Goal: Task Accomplishment & Management: Complete application form

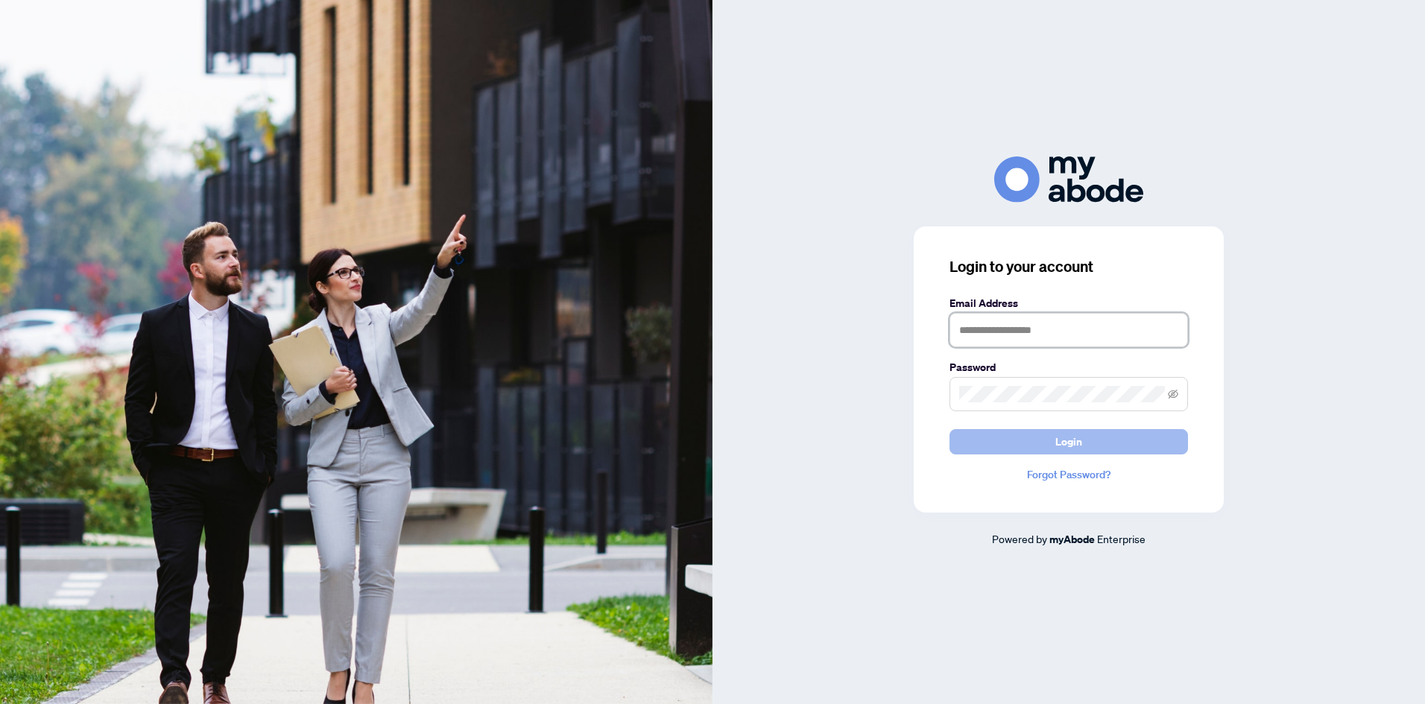
type input "**********"
click at [1077, 440] on span "Login" at bounding box center [1068, 442] width 27 height 24
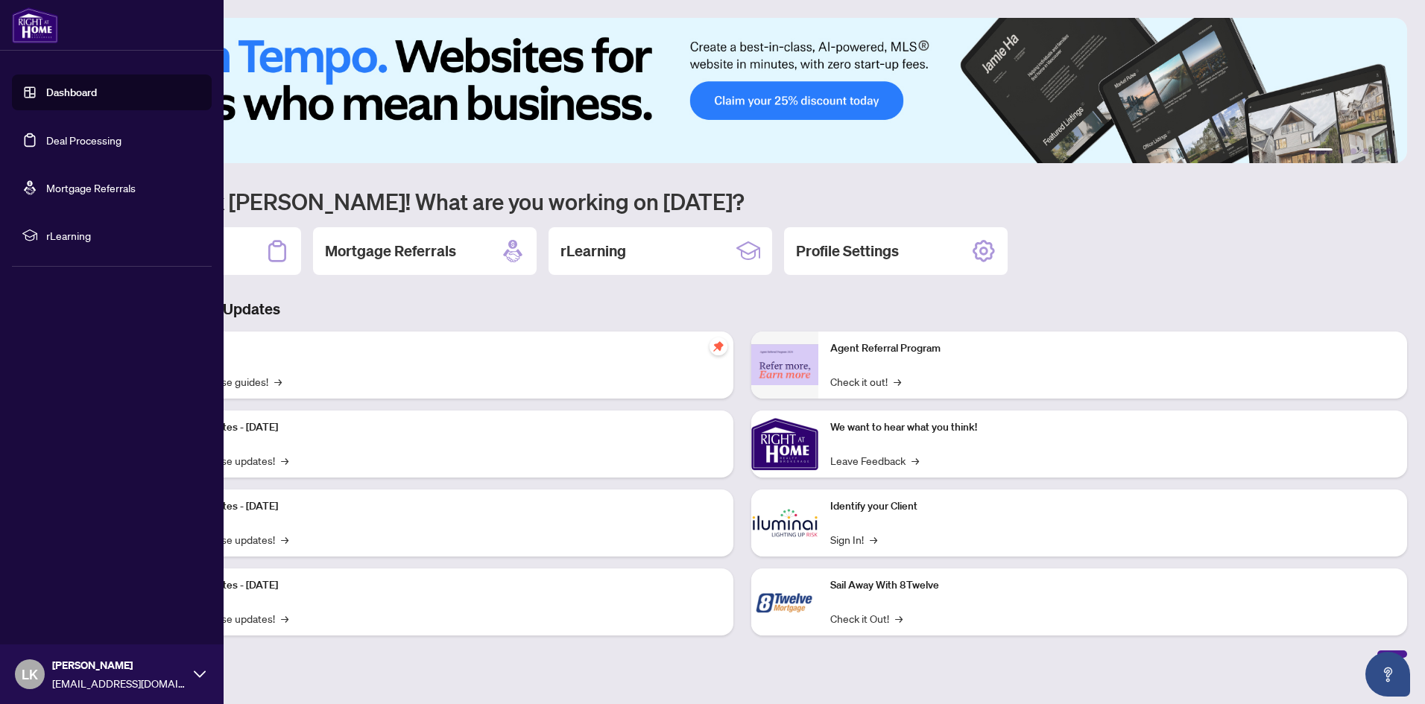
click at [95, 143] on link "Deal Processing" at bounding box center [83, 139] width 75 height 13
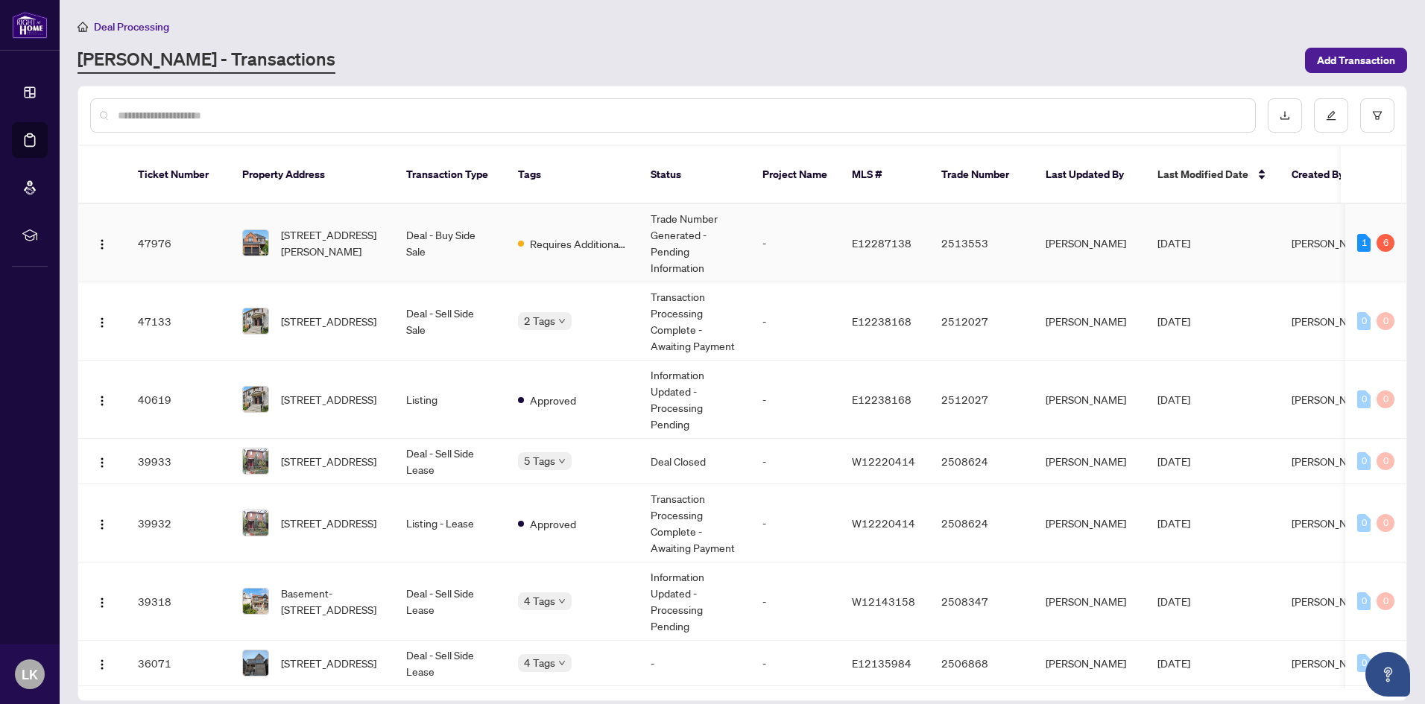
click at [492, 207] on td "Deal - Buy Side Sale" at bounding box center [450, 243] width 112 height 78
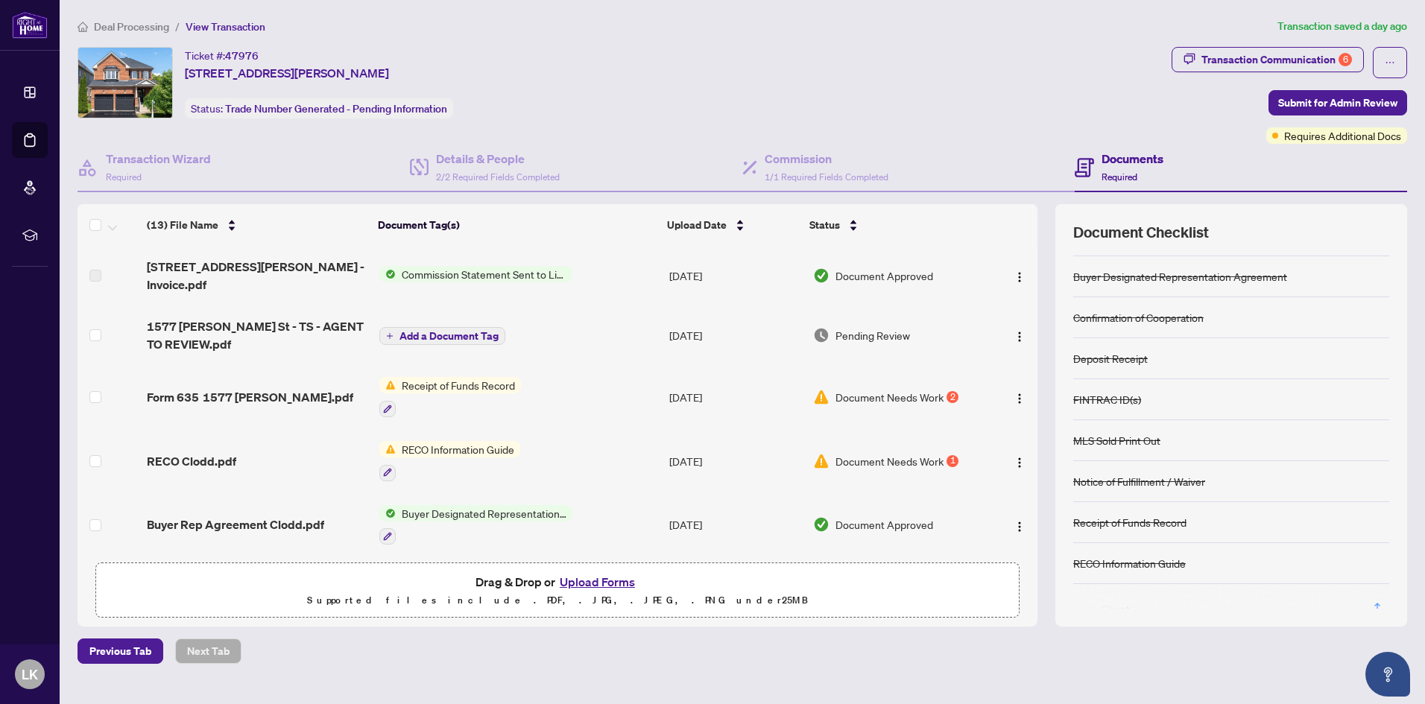
scroll to position [64, 0]
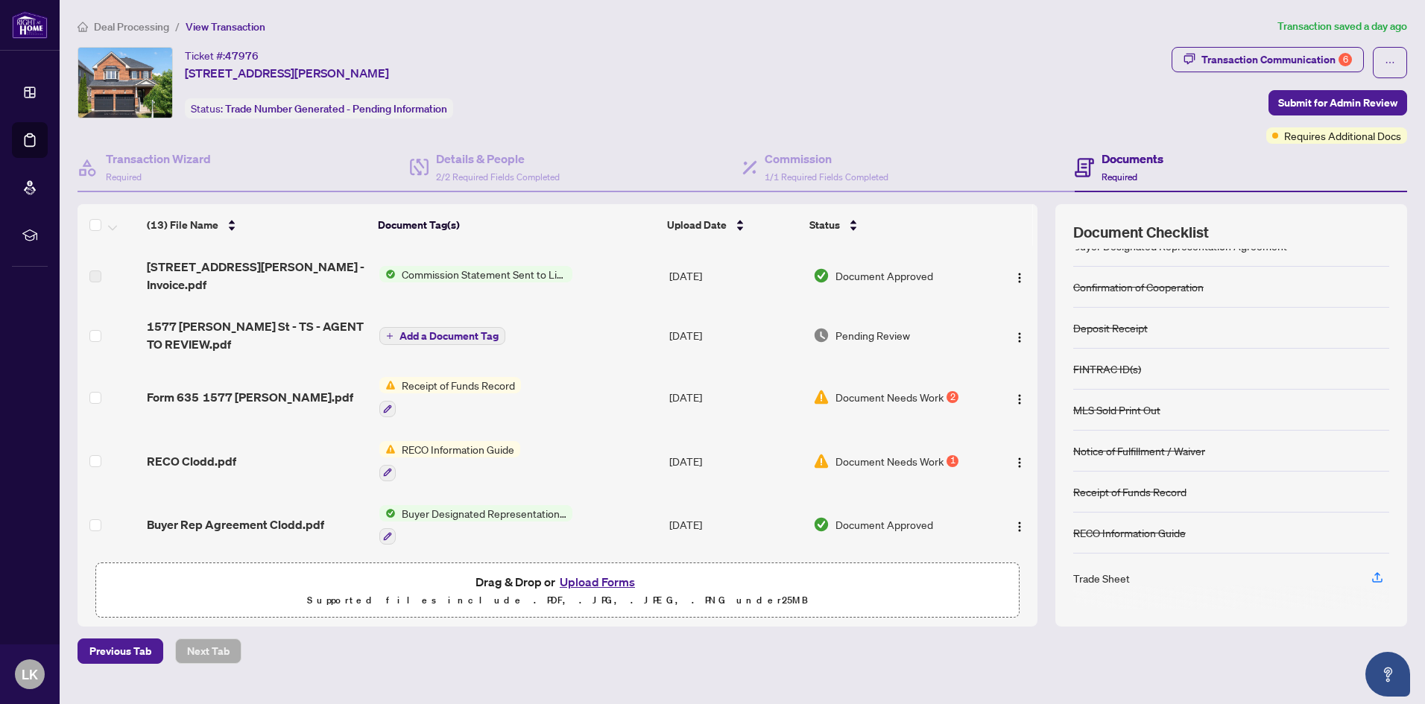
click at [509, 267] on span "Commission Statement Sent to Listing Brokerage" at bounding box center [484, 274] width 177 height 16
click at [449, 322] on span "Commission Statement Sent to Listing Brokerage" at bounding box center [482, 326] width 222 height 33
click at [615, 254] on td "Commission Statement Sent to Listing Brokerage" at bounding box center [518, 276] width 291 height 60
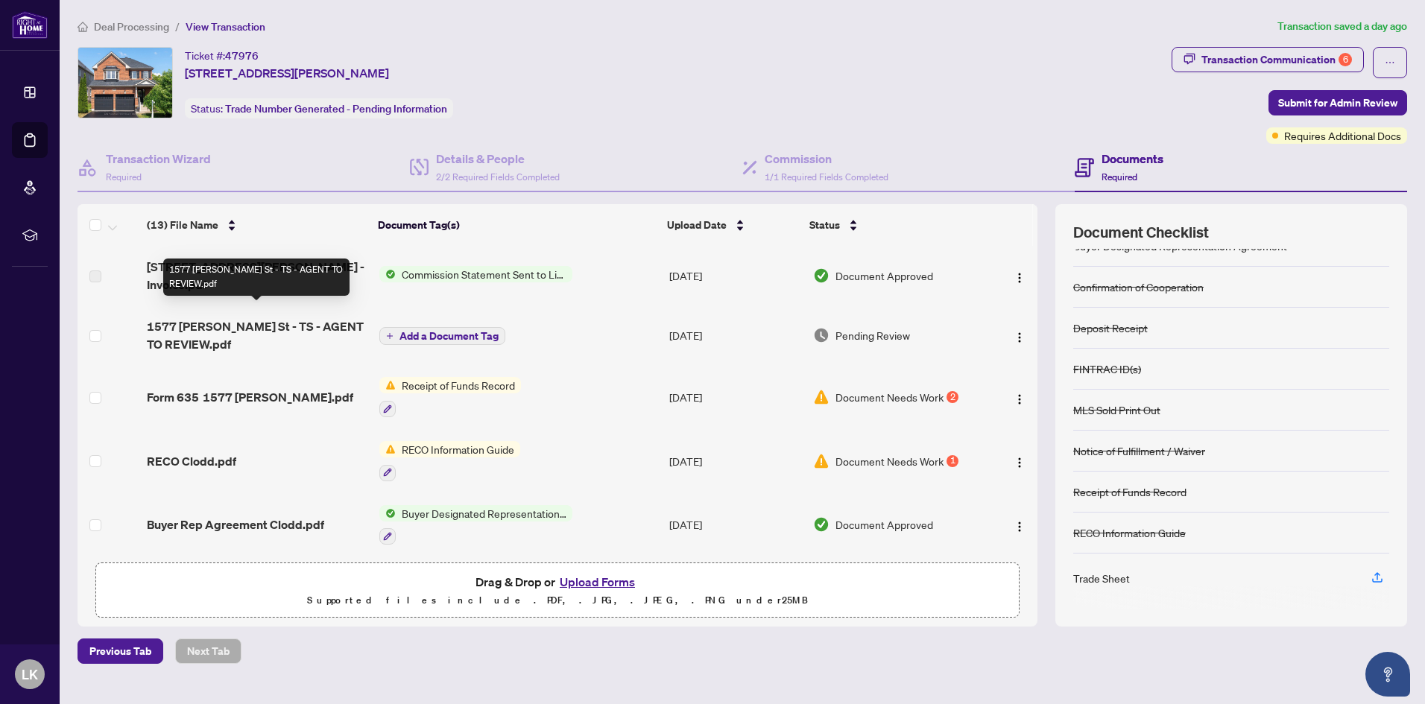
click at [223, 317] on span "1577 [PERSON_NAME] St - TS - AGENT TO REVIEW.pdf" at bounding box center [257, 335] width 221 height 36
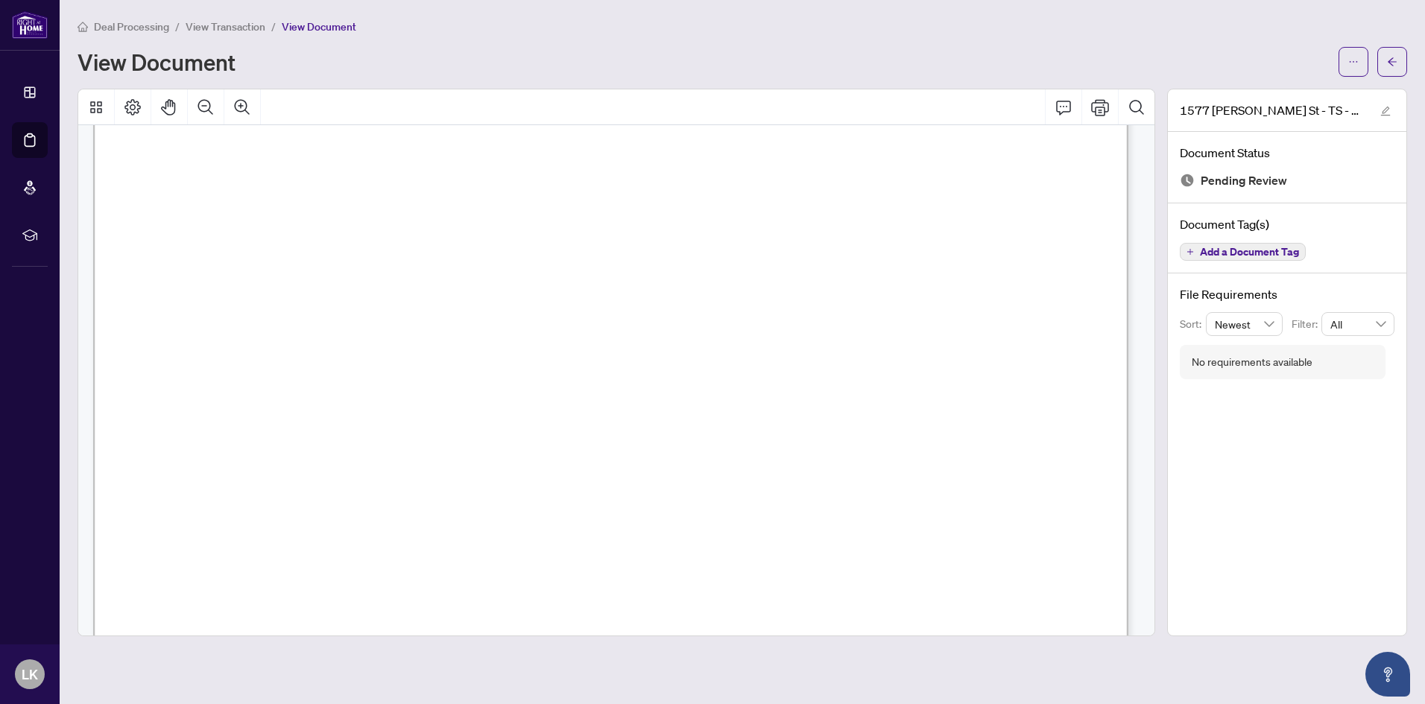
scroll to position [596, 0]
click at [1103, 107] on icon "Print" at bounding box center [1100, 107] width 18 height 18
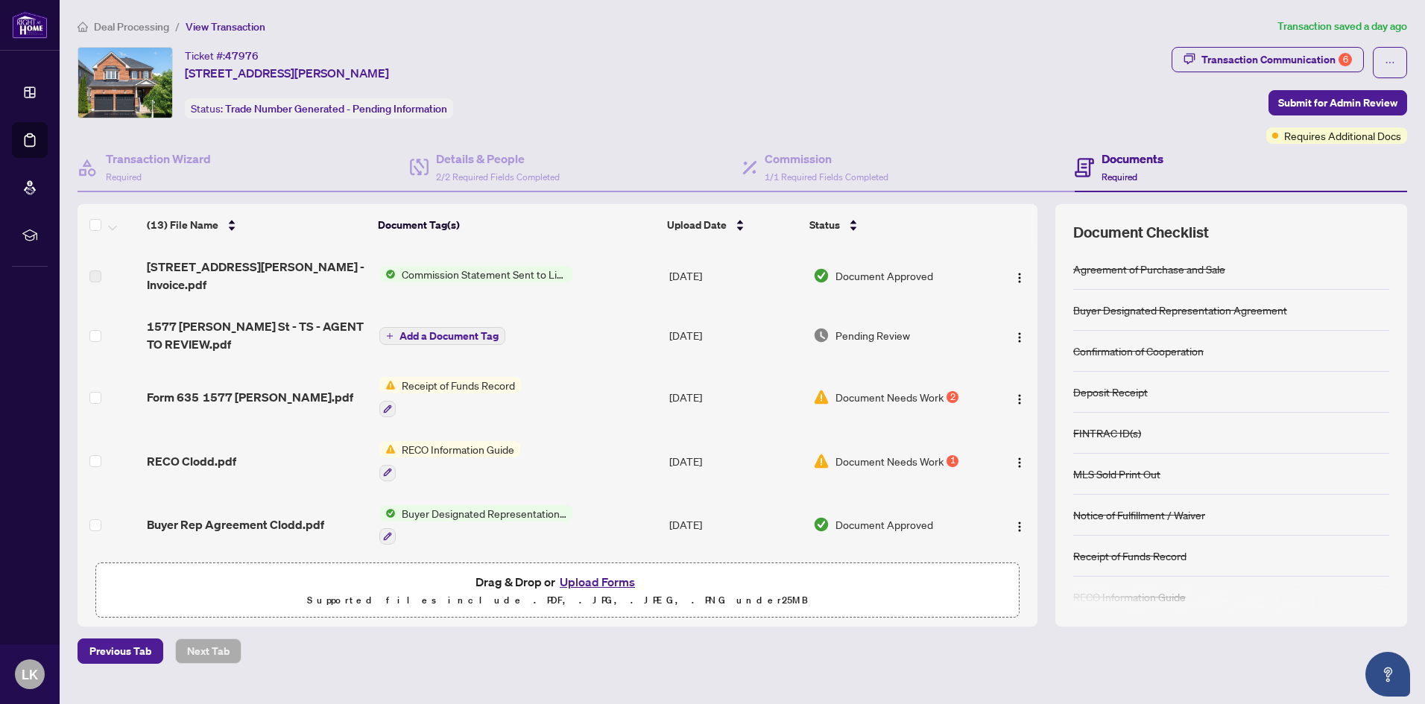
click at [486, 377] on span "Receipt of Funds Record" at bounding box center [458, 385] width 125 height 16
click at [946, 391] on div "2" at bounding box center [952, 397] width 12 height 12
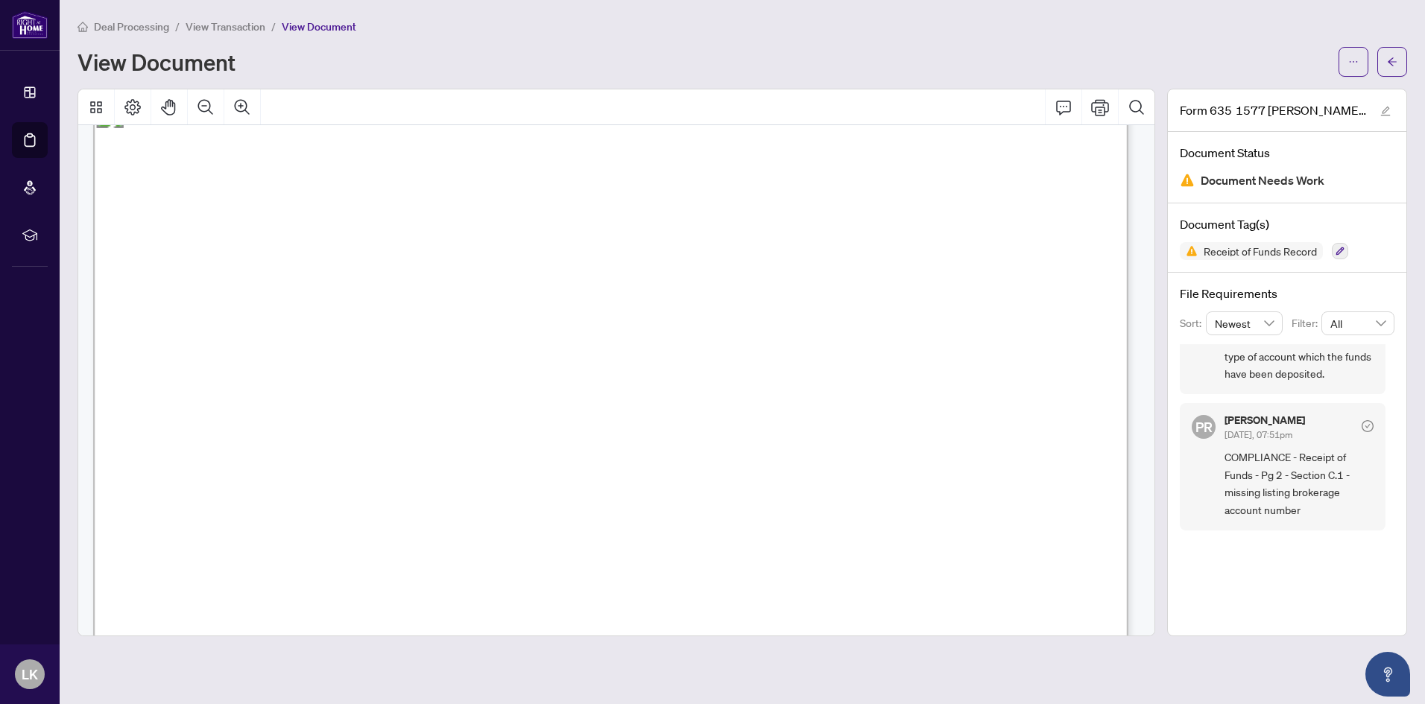
scroll to position [54, 0]
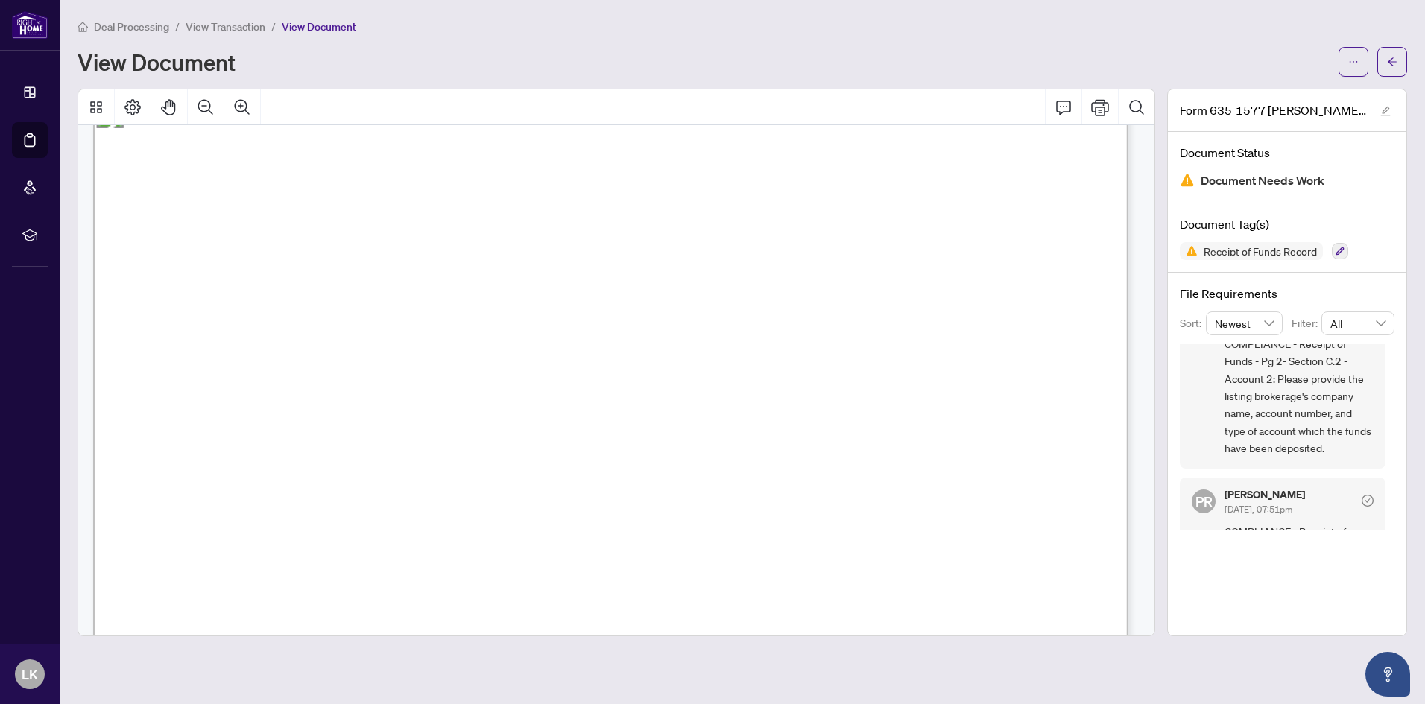
drag, startPoint x: 358, startPoint y: 430, endPoint x: 490, endPoint y: 431, distance: 131.9
click at [461, 431] on span "3776-62***14" at bounding box center [409, 431] width 103 height 16
click at [507, 386] on span "The account from which the funds are drawn is “affected” ." at bounding box center [334, 391] width 346 height 16
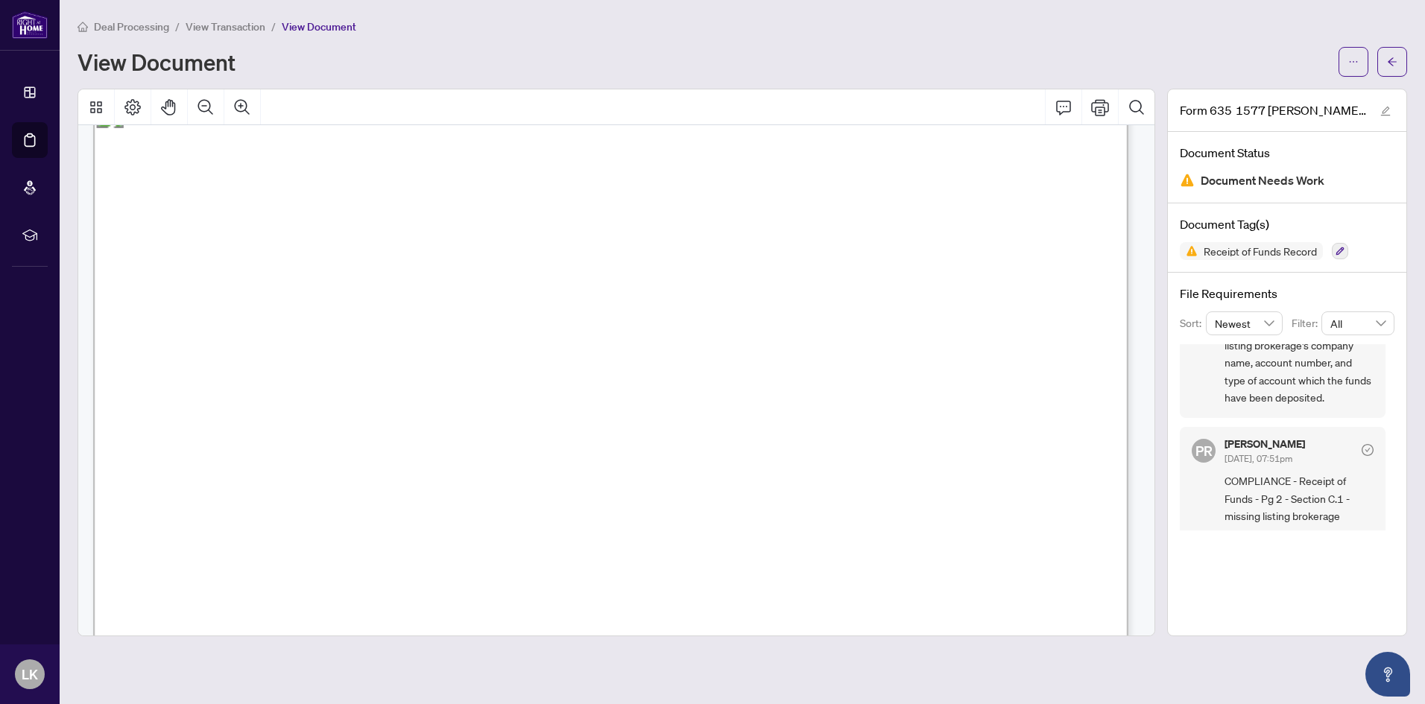
scroll to position [129, 0]
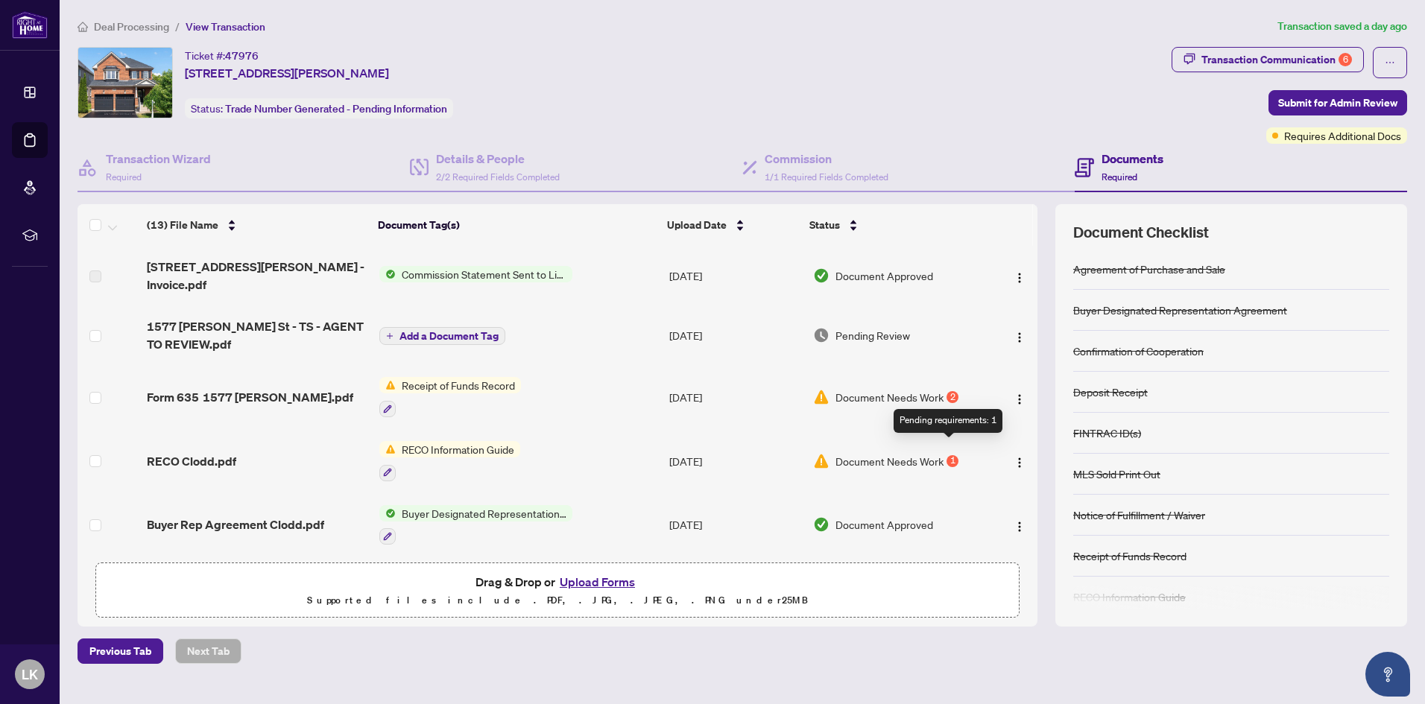
click at [946, 455] on div "1" at bounding box center [952, 461] width 12 height 12
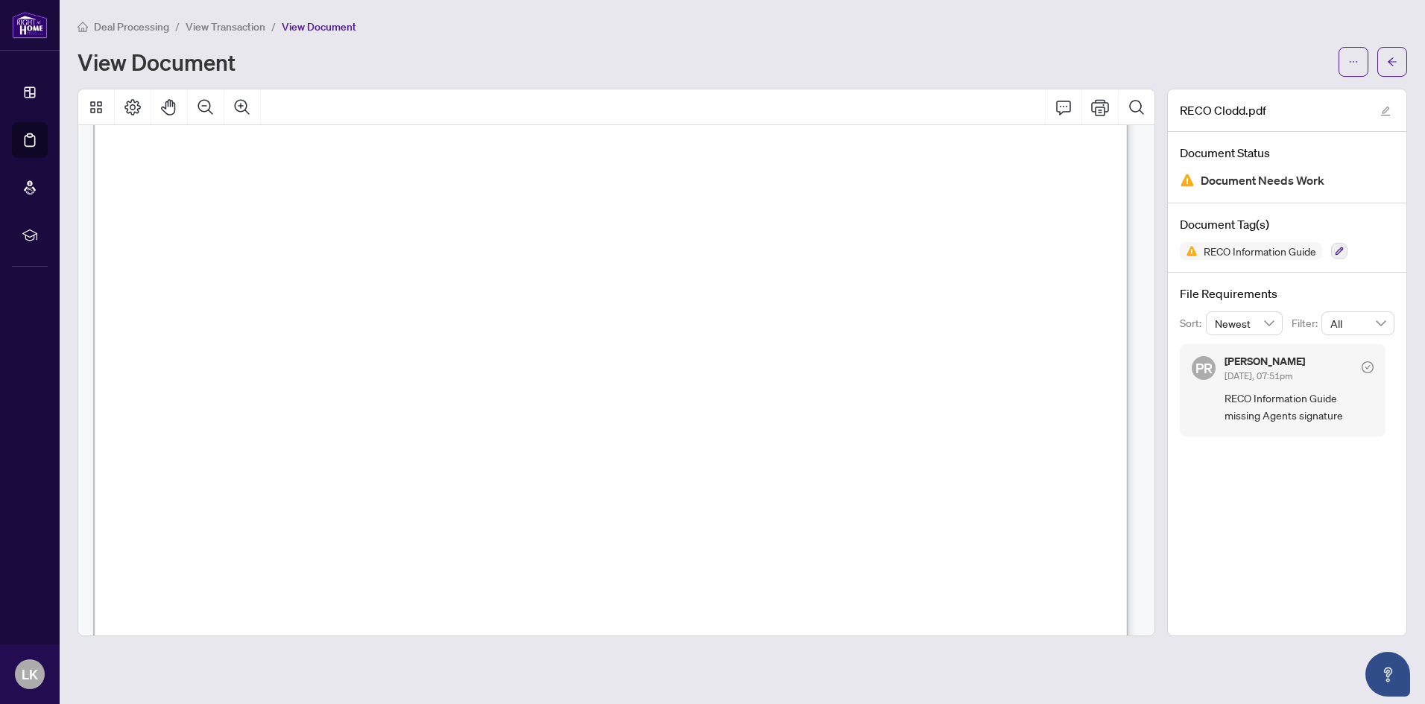
scroll to position [16666, 0]
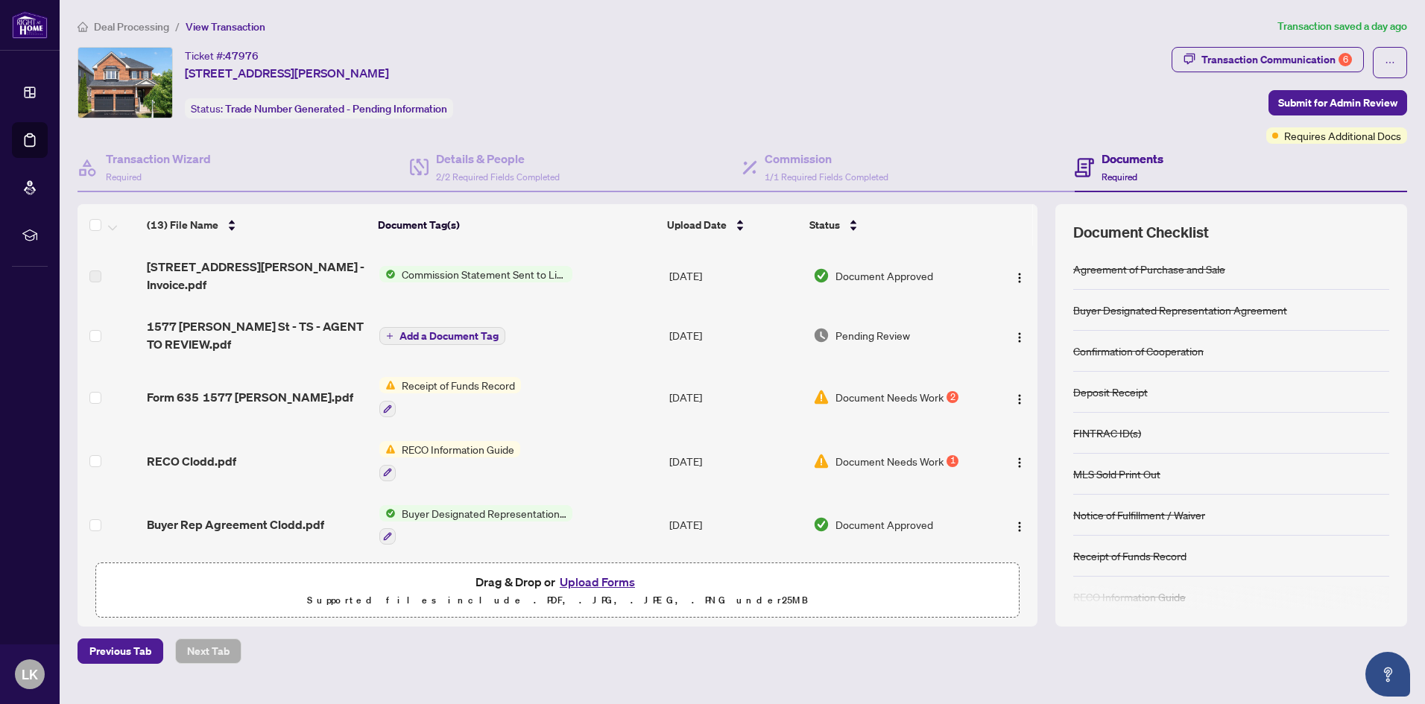
click at [615, 582] on button "Upload Forms" at bounding box center [597, 581] width 84 height 19
click at [599, 583] on button "Upload Forms" at bounding box center [597, 581] width 84 height 19
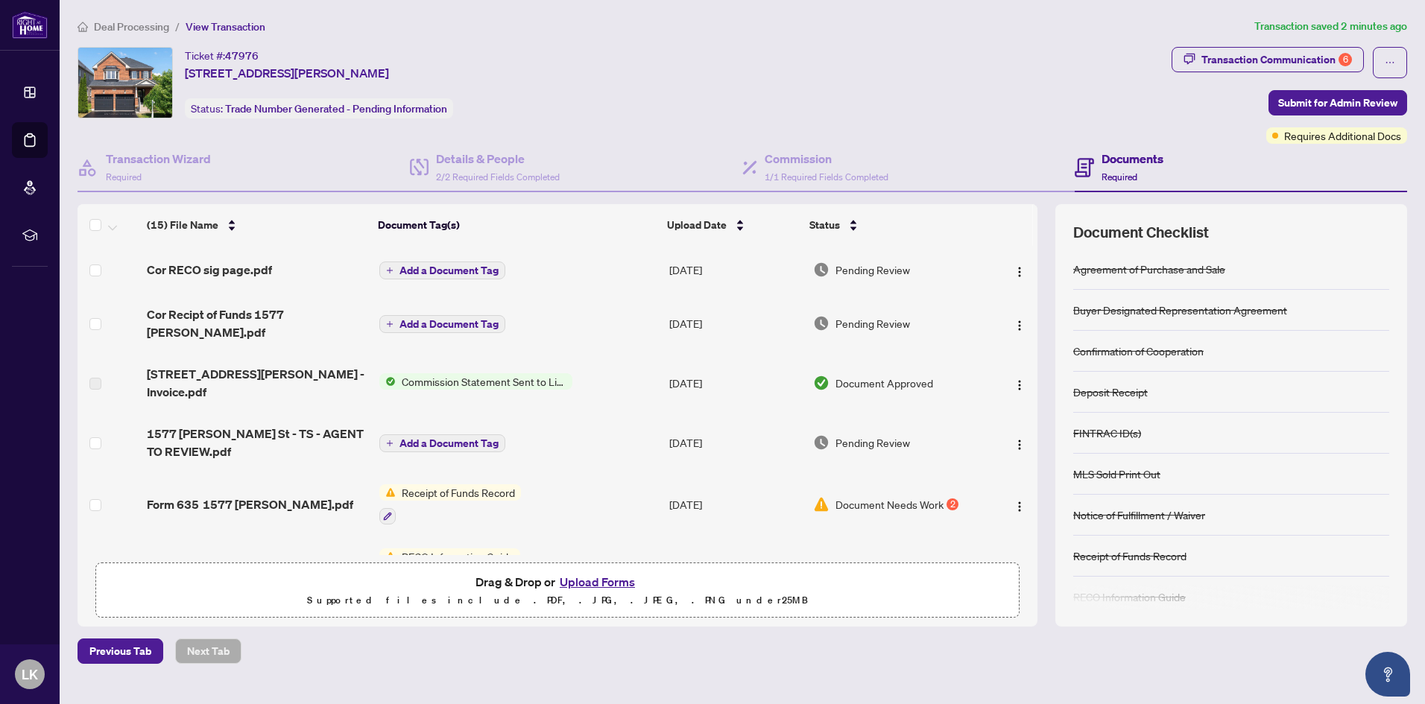
click at [601, 583] on button "Upload Forms" at bounding box center [597, 581] width 84 height 19
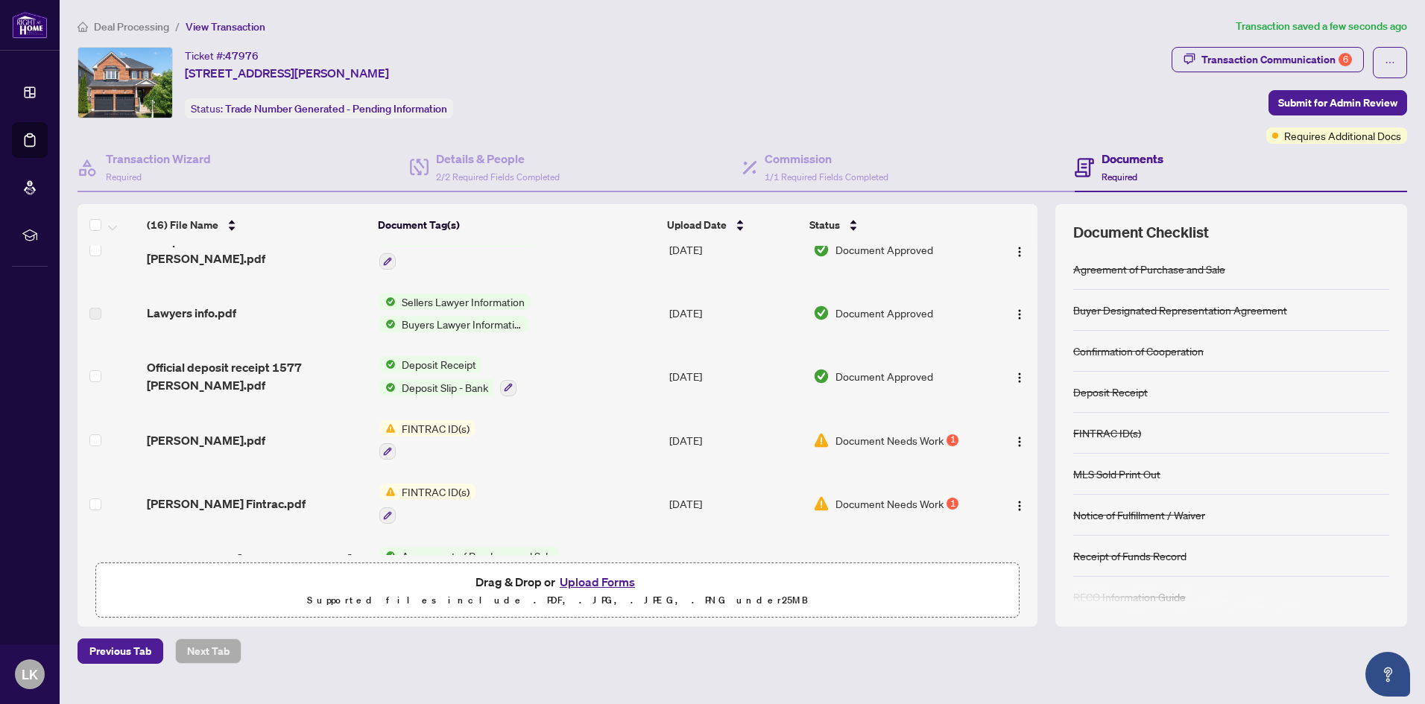
scroll to position [644, 0]
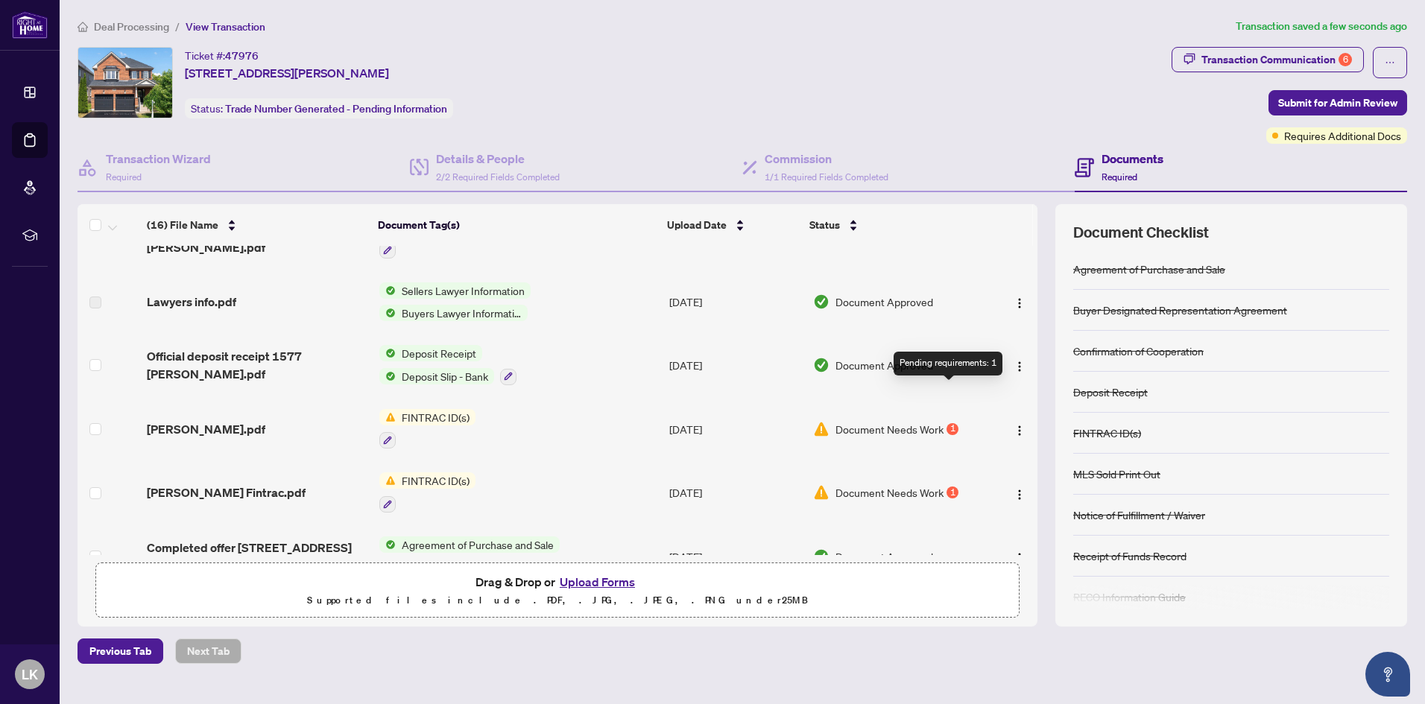
click at [946, 423] on div "1" at bounding box center [952, 429] width 12 height 12
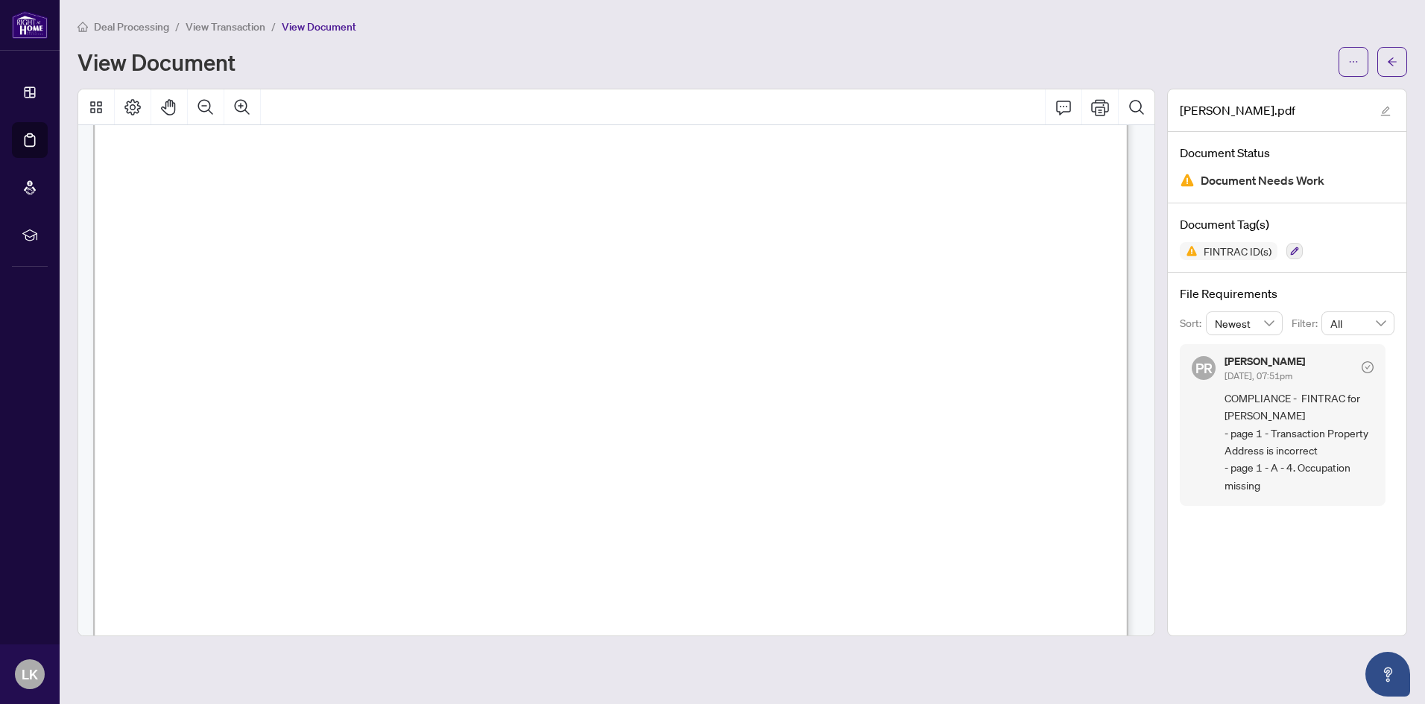
scroll to position [373, 0]
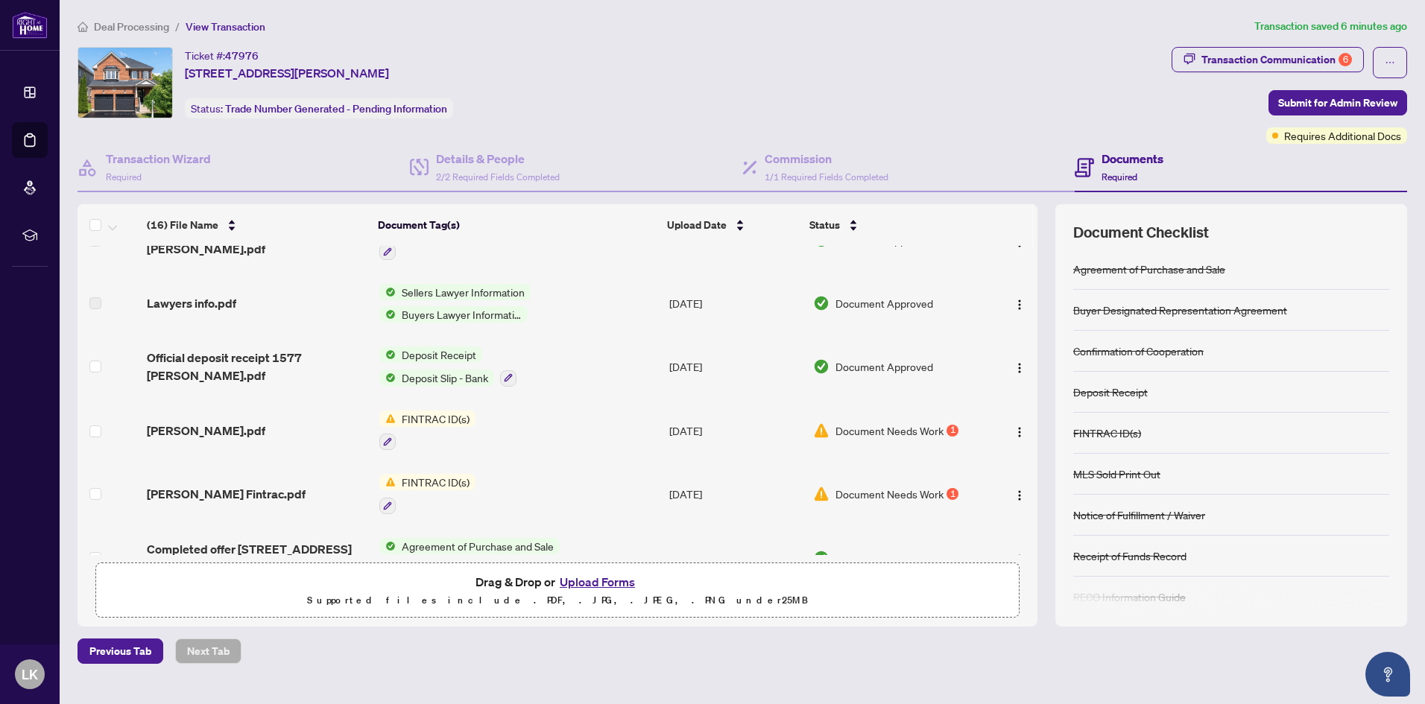
scroll to position [644, 0]
click at [586, 584] on button "Upload Forms" at bounding box center [597, 581] width 84 height 19
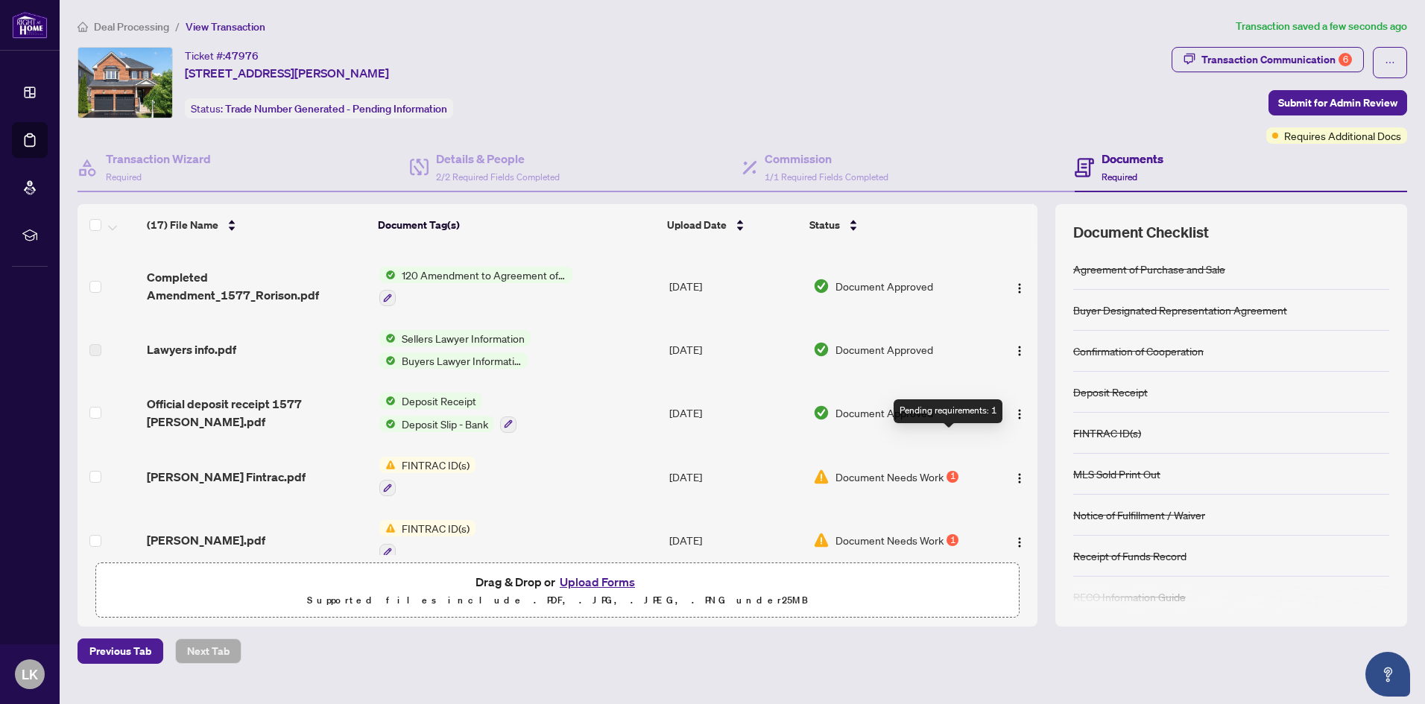
click at [949, 471] on div "1" at bounding box center [952, 477] width 12 height 12
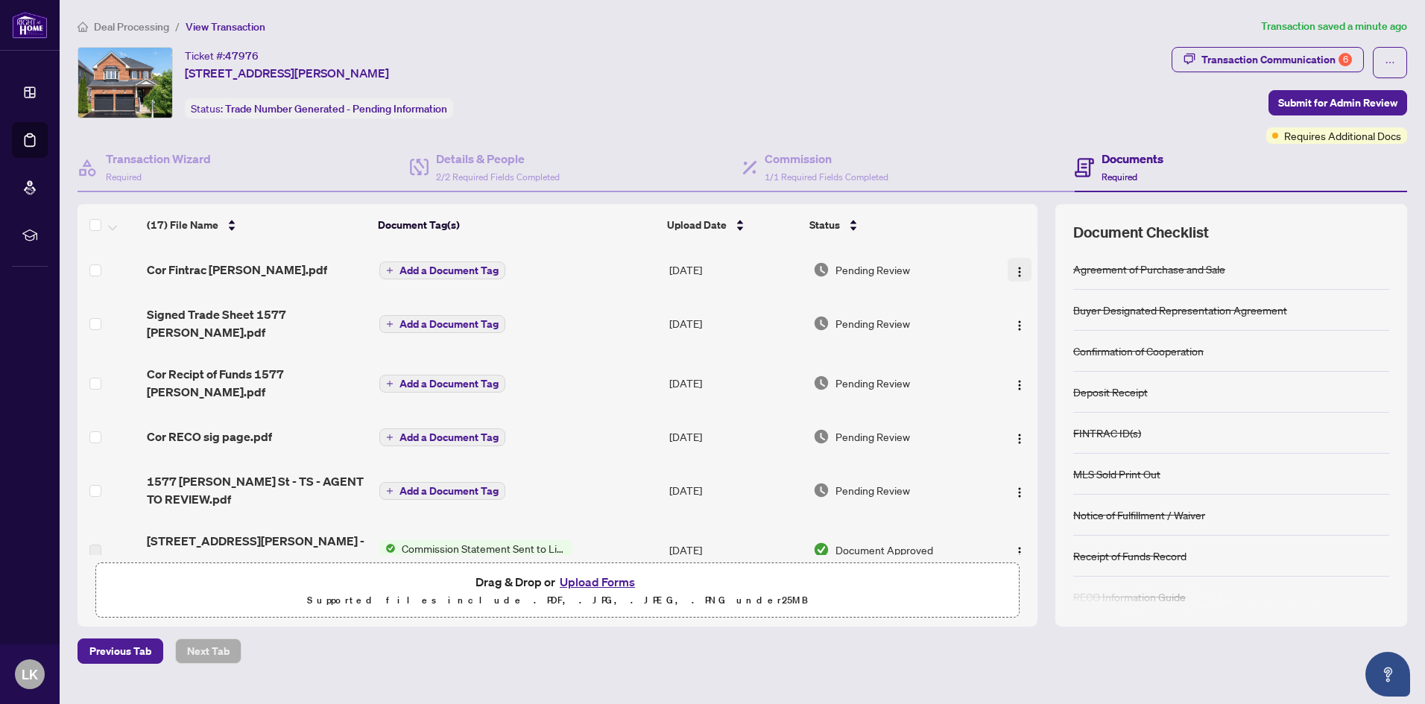
click at [1016, 269] on img "button" at bounding box center [1019, 272] width 12 height 12
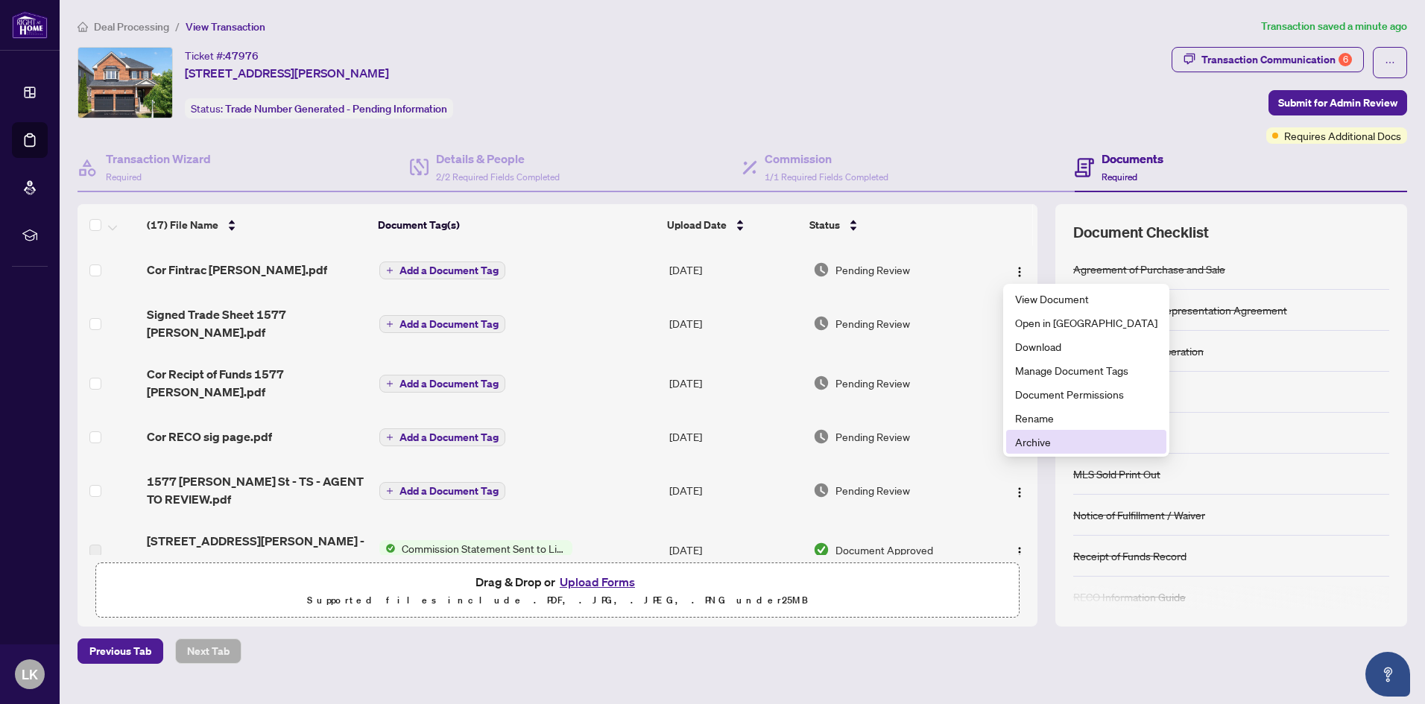
click at [1029, 441] on span "Archive" at bounding box center [1086, 442] width 142 height 16
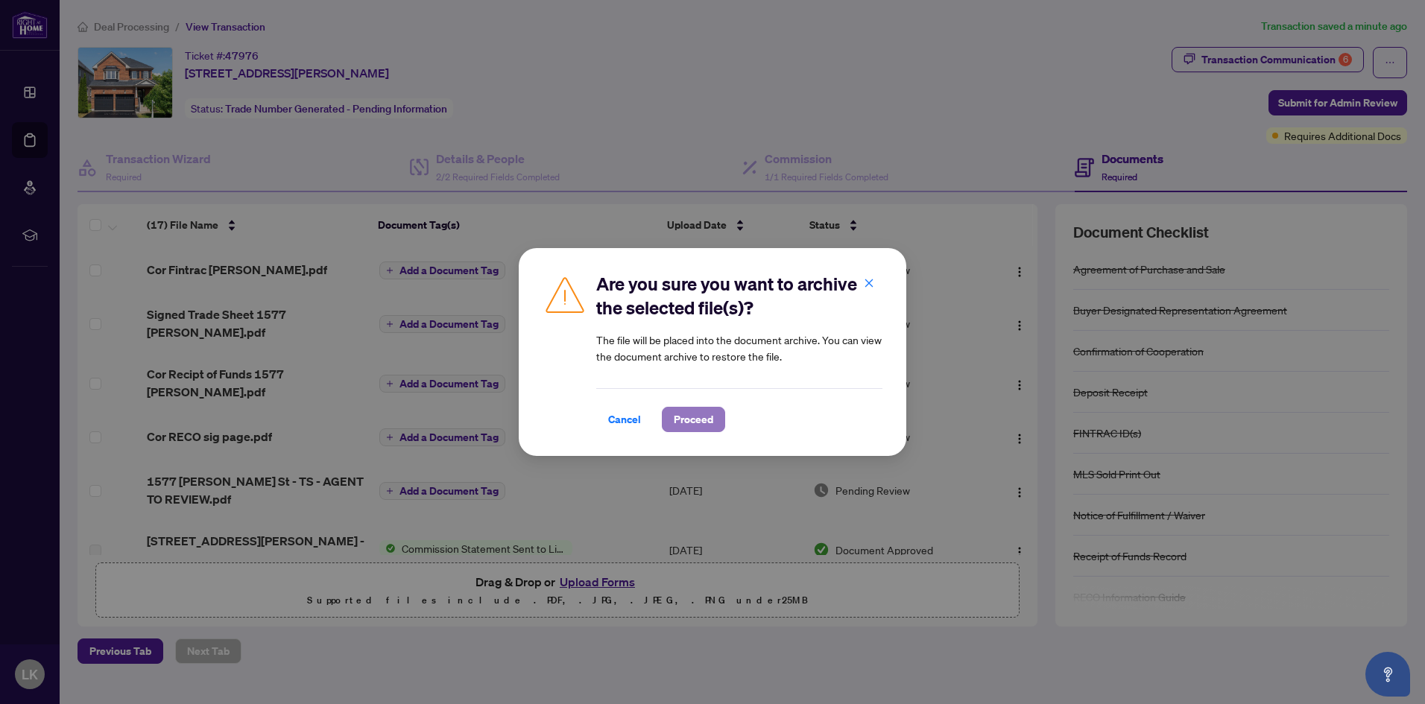
click at [694, 422] on span "Proceed" at bounding box center [693, 420] width 39 height 24
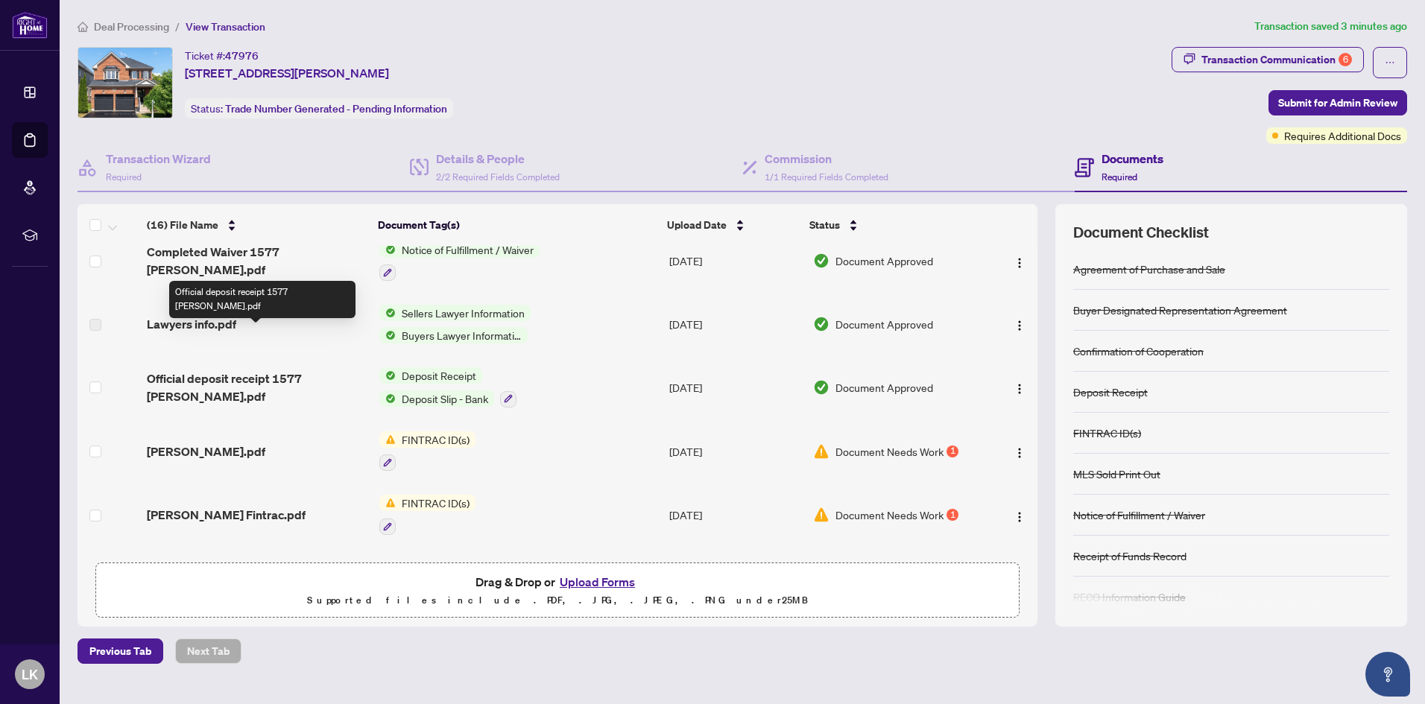
scroll to position [644, 0]
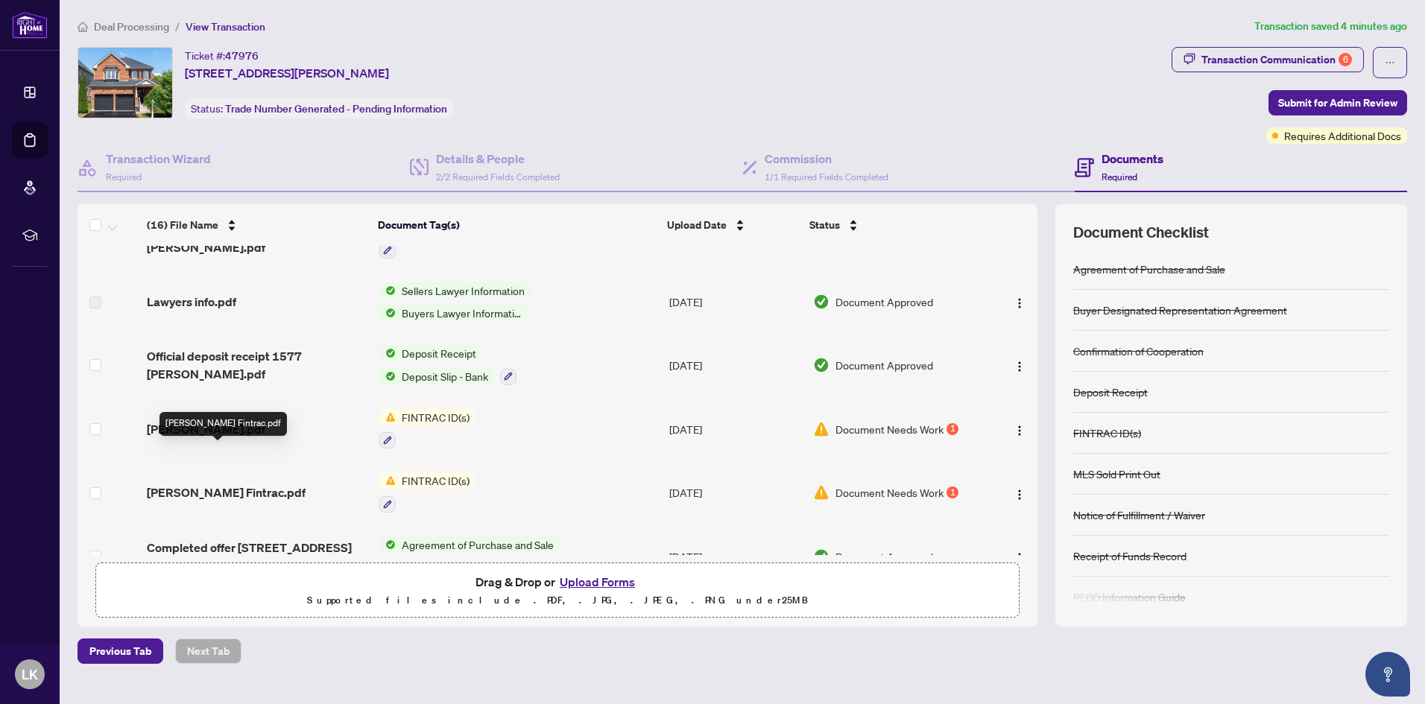
click at [229, 484] on span "[PERSON_NAME] Fintrac.pdf" at bounding box center [226, 493] width 159 height 18
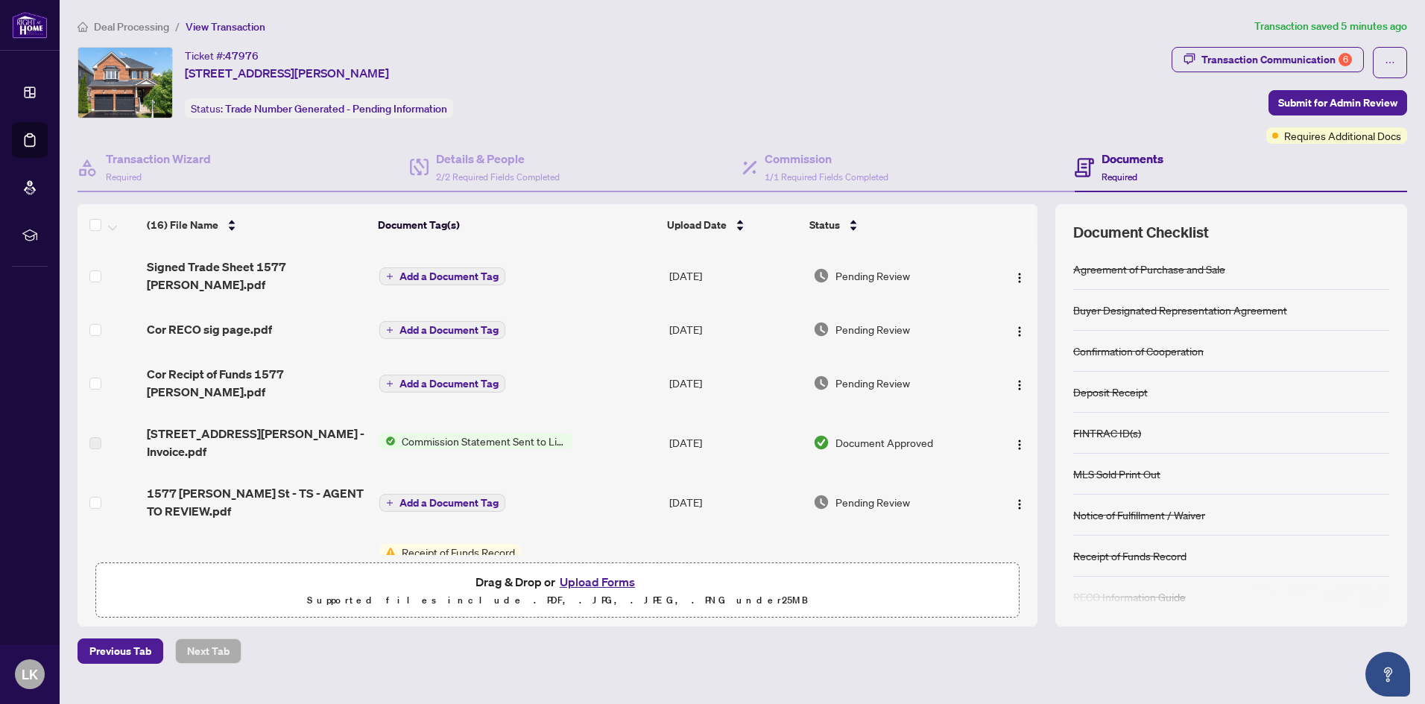
click at [617, 580] on button "Upload Forms" at bounding box center [597, 581] width 84 height 19
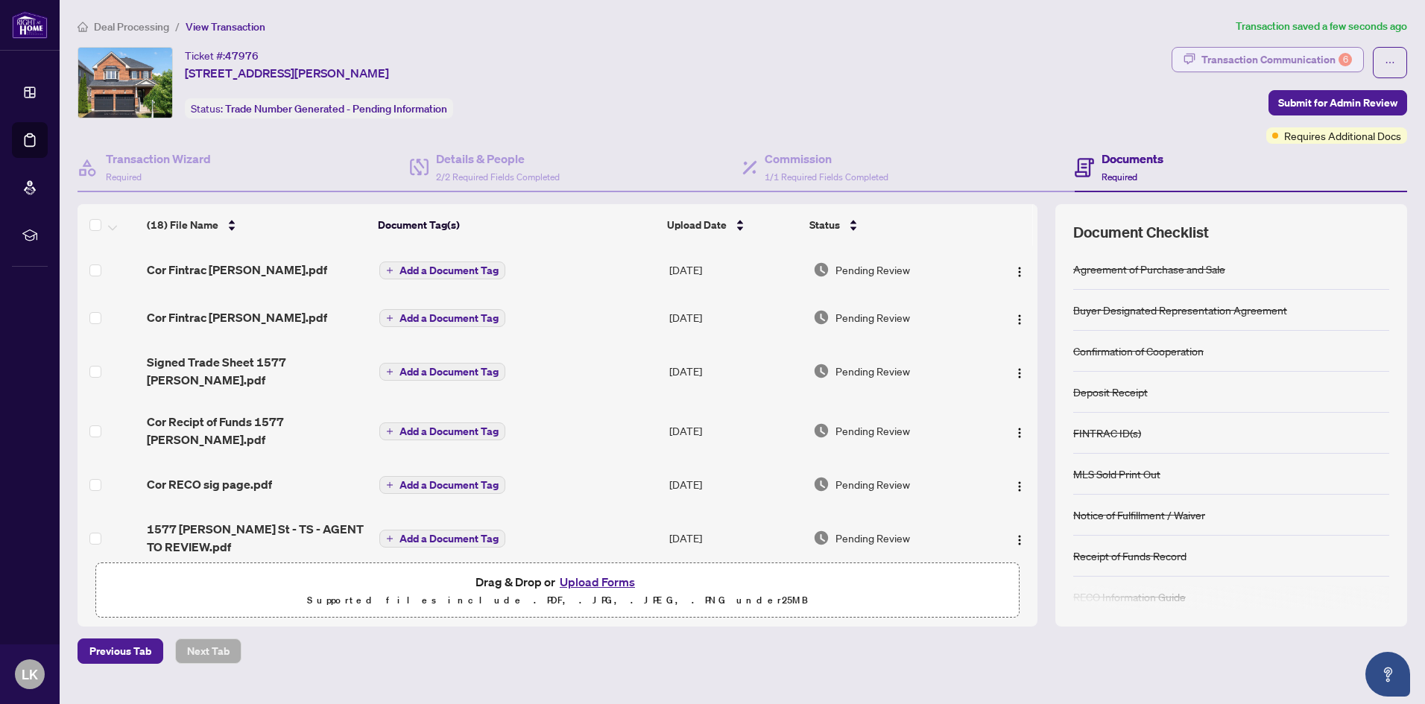
click at [1223, 59] on div "Transaction Communication 6" at bounding box center [1276, 60] width 151 height 24
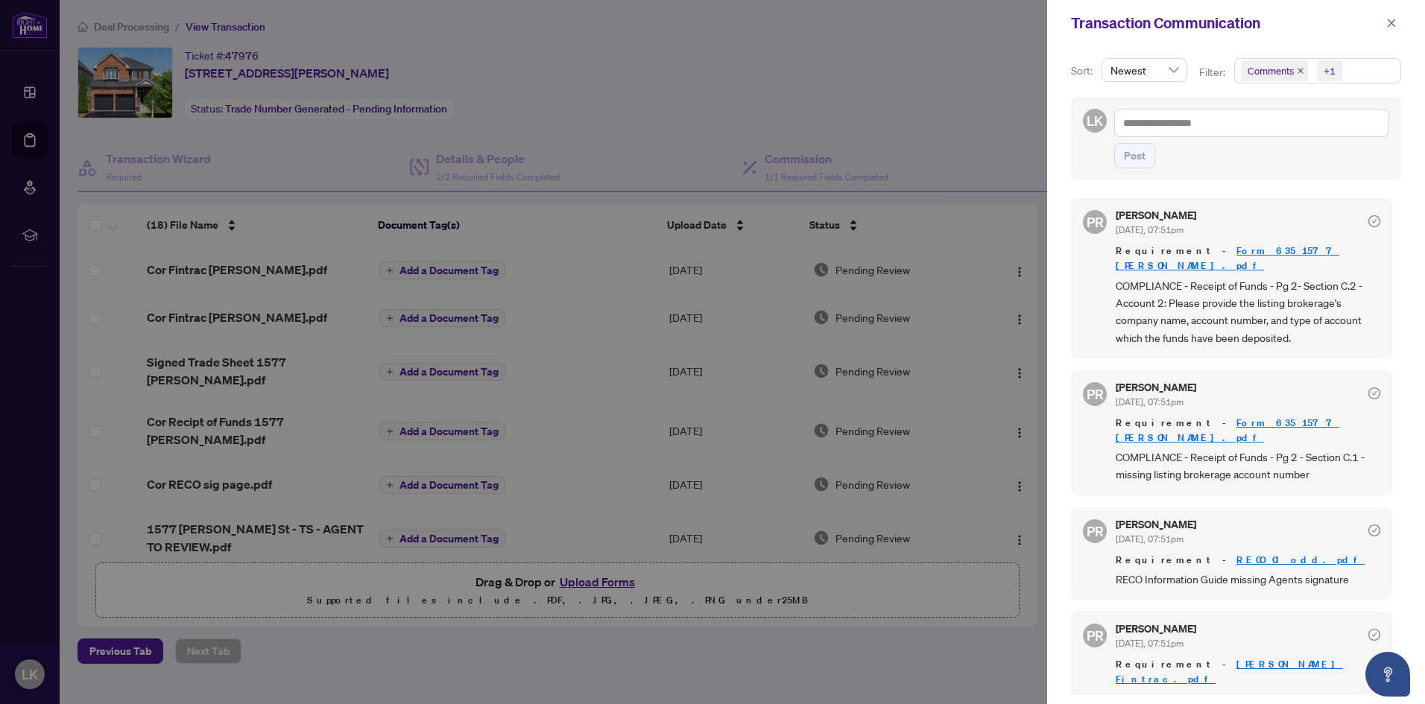
click at [970, 87] on div at bounding box center [712, 352] width 1425 height 704
click at [1396, 22] on icon "close" at bounding box center [1391, 23] width 10 height 10
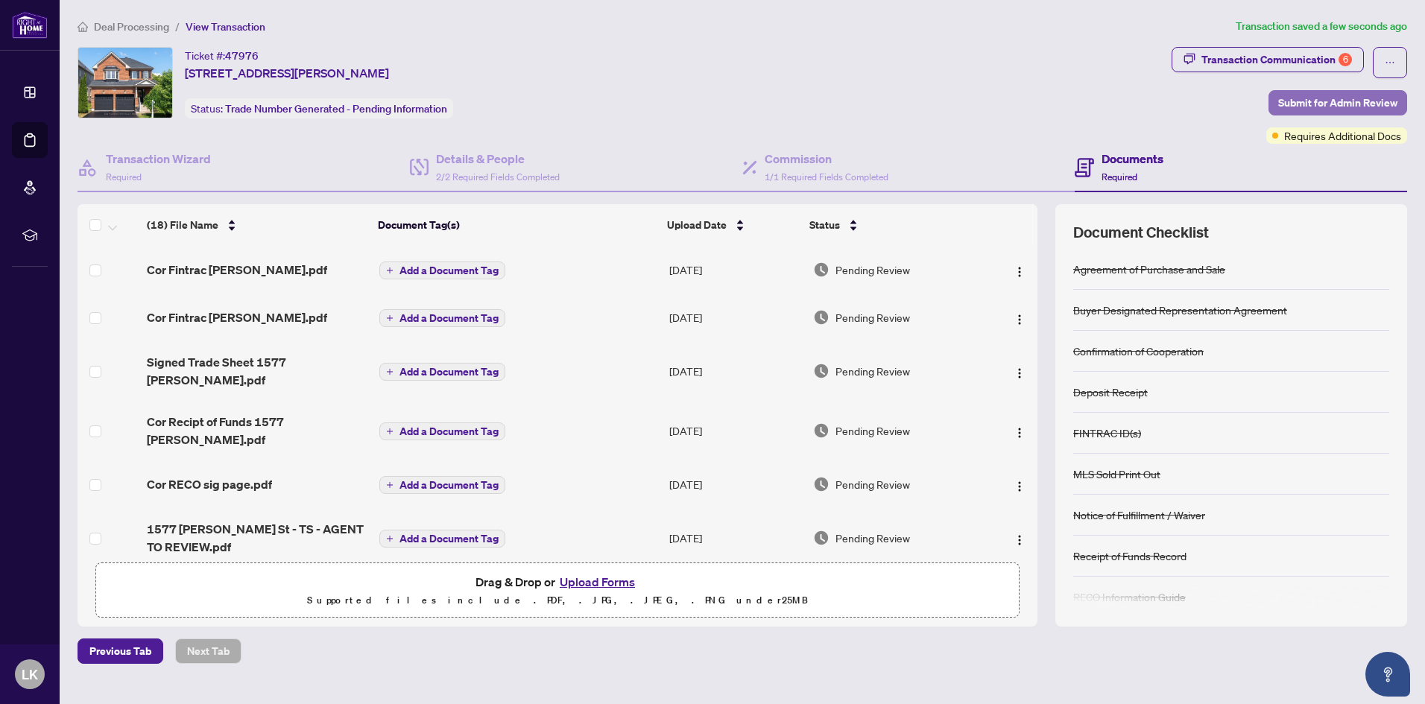
click at [1328, 101] on span "Submit for Admin Review" at bounding box center [1337, 103] width 119 height 24
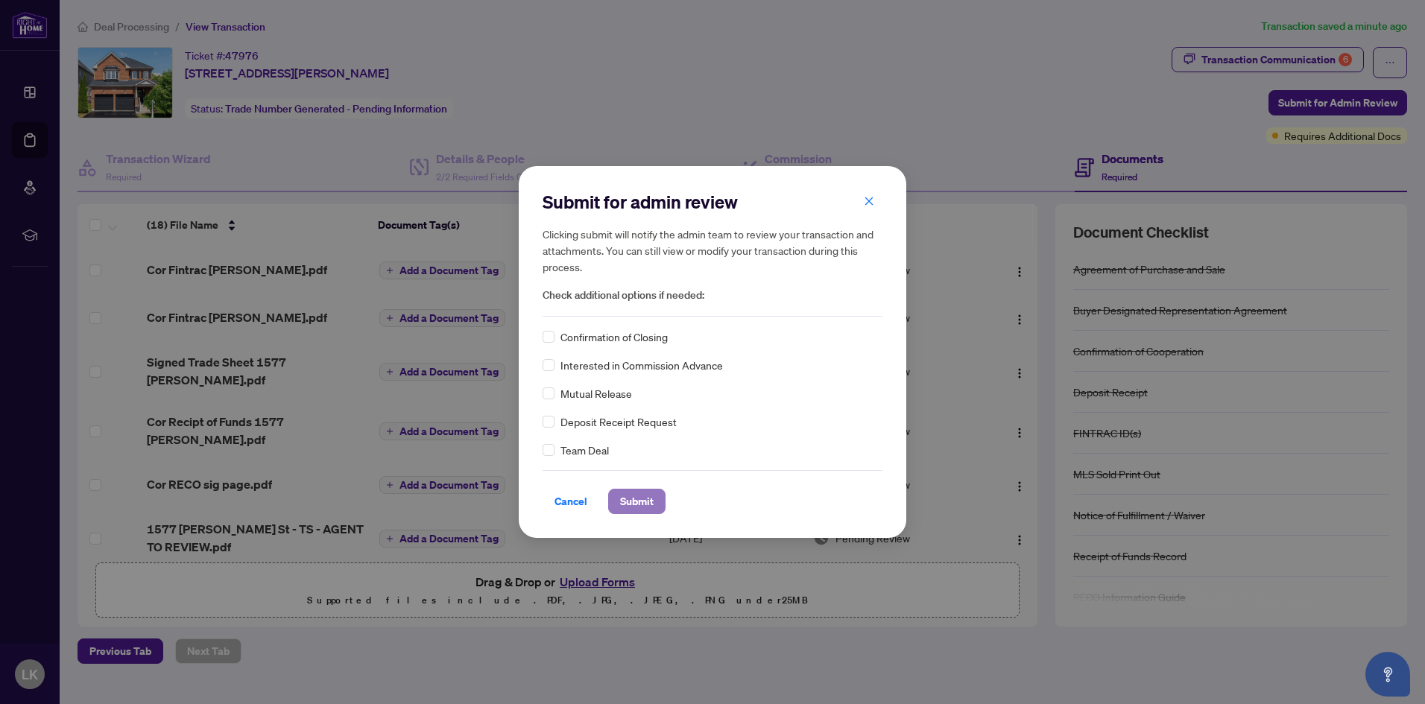
click at [630, 500] on span "Submit" at bounding box center [637, 502] width 34 height 24
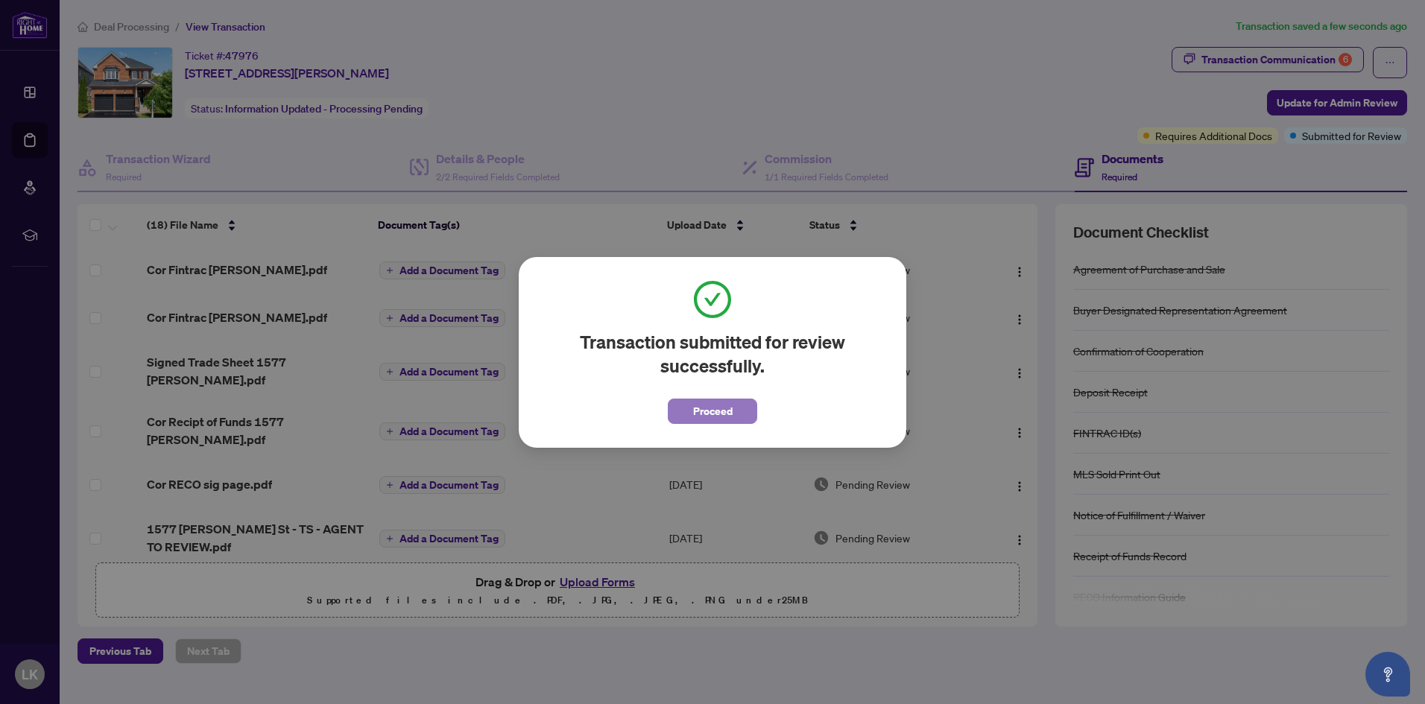
click at [722, 404] on span "Proceed" at bounding box center [712, 411] width 39 height 24
